Goal: Transaction & Acquisition: Subscribe to service/newsletter

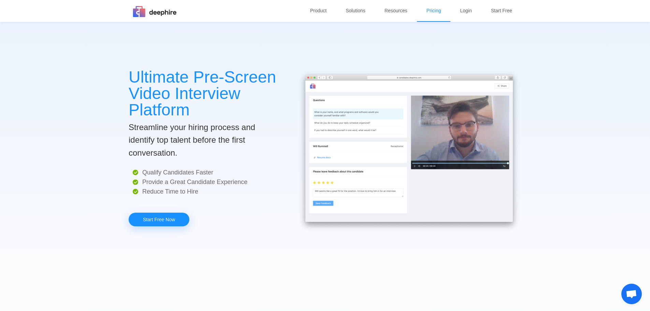
click at [442, 13] on link "Pricing" at bounding box center [433, 10] width 20 height 21
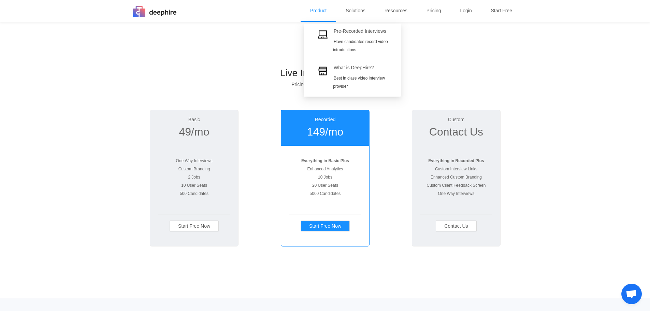
click at [345, 43] on link "Pre-Recorded Interviews Have candidates record video introductions" at bounding box center [352, 42] width 86 height 34
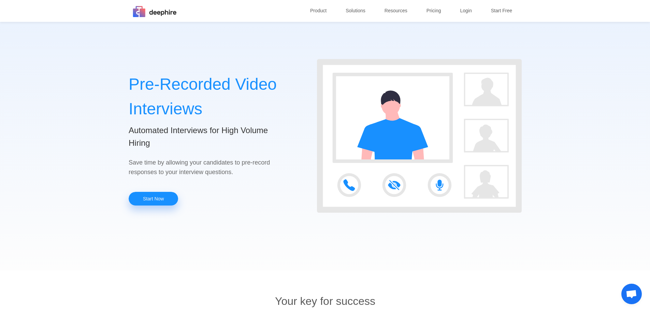
click at [169, 198] on link "Start Now" at bounding box center [153, 199] width 49 height 14
